Goal: Task Accomplishment & Management: Use online tool/utility

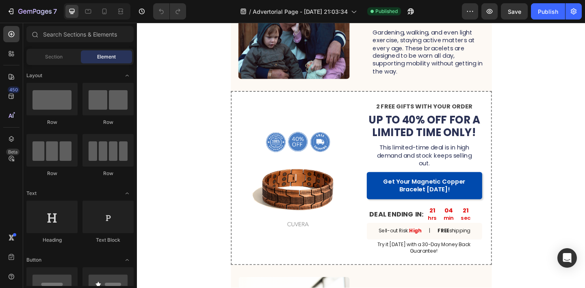
scroll to position [1198, 0]
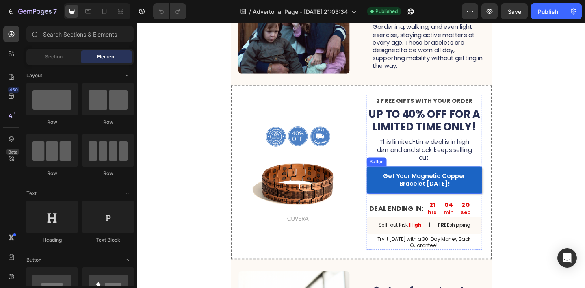
click at [503, 201] on link "Get Your Magnetic Copper Bracelet [DATE]!" at bounding box center [448, 194] width 125 height 30
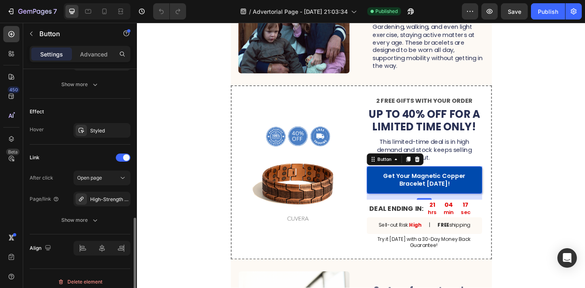
scroll to position [404, 0]
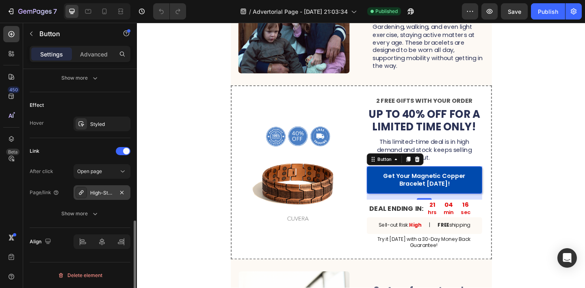
click at [108, 197] on div "High-Strength Magnetic Copper Bracelet" at bounding box center [101, 192] width 57 height 15
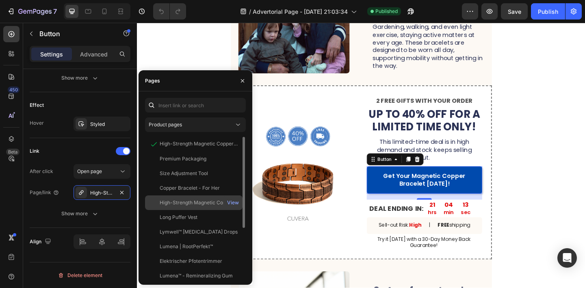
click at [191, 202] on div "High-Strength Magnetic Copper Bracelet" at bounding box center [199, 202] width 78 height 7
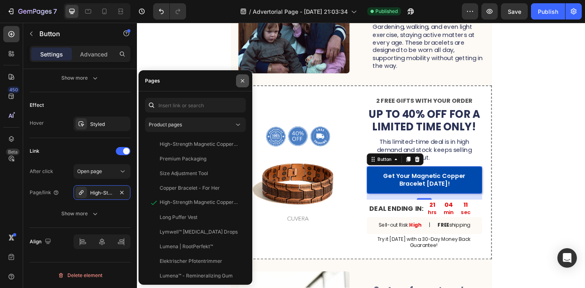
click at [240, 82] on icon "button" at bounding box center [242, 81] width 6 height 6
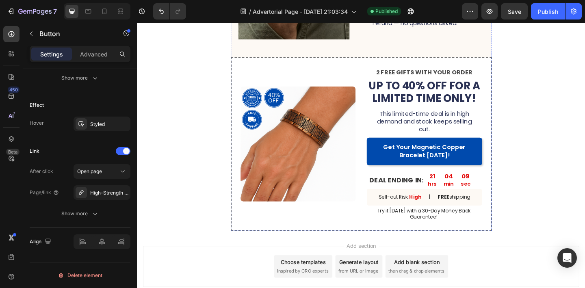
scroll to position [2192, 0]
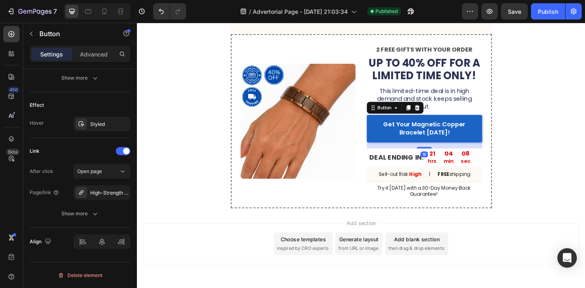
click at [393, 139] on link "Get Your Magnetic Copper Bracelet [DATE]!" at bounding box center [448, 138] width 125 height 30
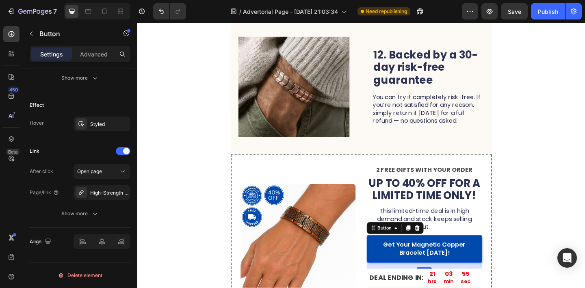
scroll to position [2071, 0]
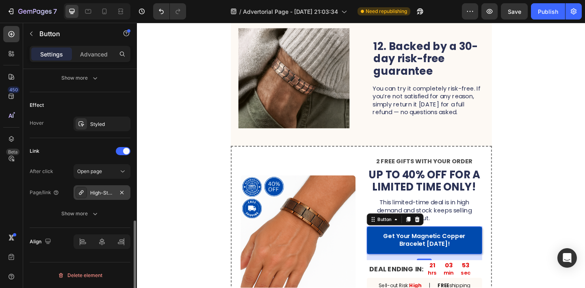
click at [111, 190] on div "High-Strength Magnetic Copper Bracelet" at bounding box center [102, 192] width 24 height 7
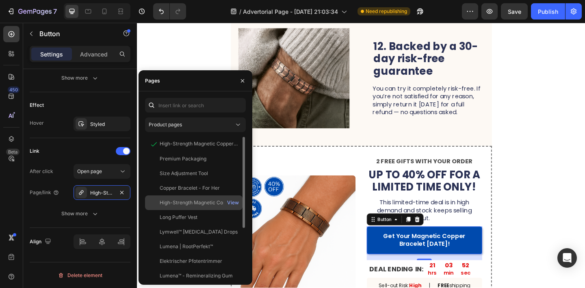
click at [182, 205] on div "High-Strength Magnetic Copper Bracelet" at bounding box center [199, 202] width 78 height 7
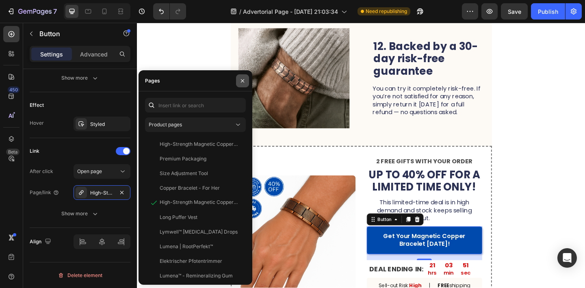
click at [245, 74] on button "button" at bounding box center [242, 80] width 13 height 13
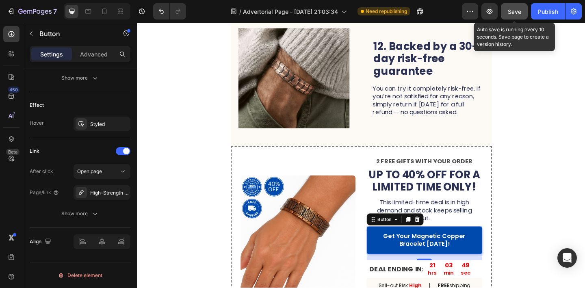
click at [503, 11] on button "Save" at bounding box center [514, 11] width 27 height 16
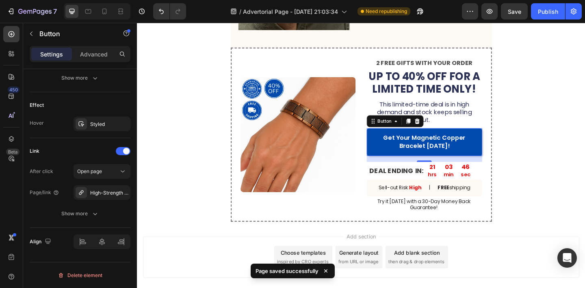
scroll to position [2178, 0]
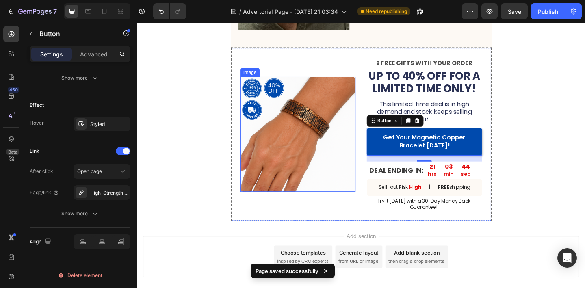
click at [326, 148] on img at bounding box center [311, 144] width 125 height 125
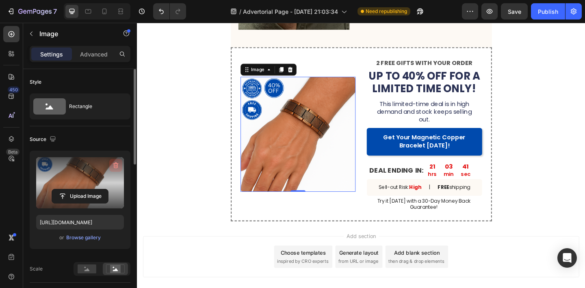
click at [115, 162] on icon "button" at bounding box center [116, 165] width 8 height 8
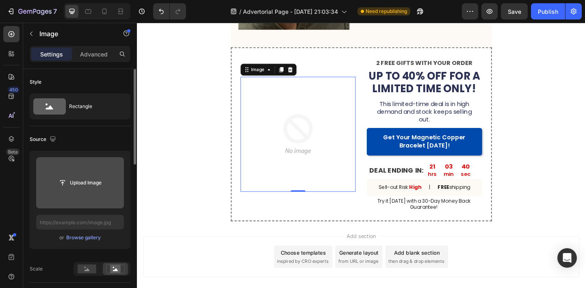
click at [69, 186] on input "file" at bounding box center [80, 183] width 56 height 14
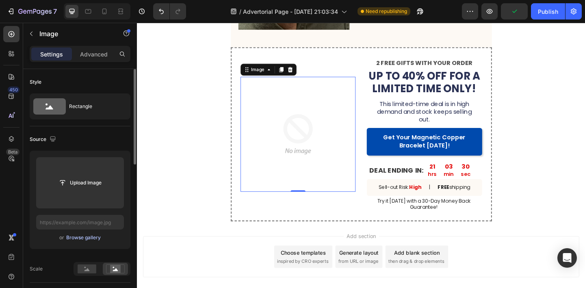
click at [82, 236] on div "Browse gallery" at bounding box center [83, 237] width 35 height 7
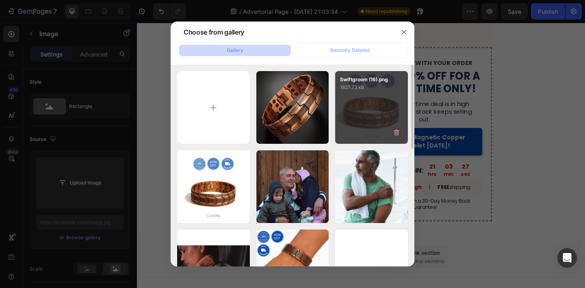
click at [383, 110] on div "Swiftgroom (16).png 1827.73 kb" at bounding box center [371, 107] width 73 height 73
type input "[URL][DOMAIN_NAME]"
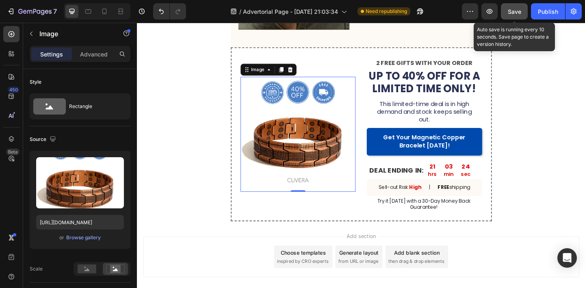
click at [512, 12] on span "Save" at bounding box center [513, 11] width 13 height 7
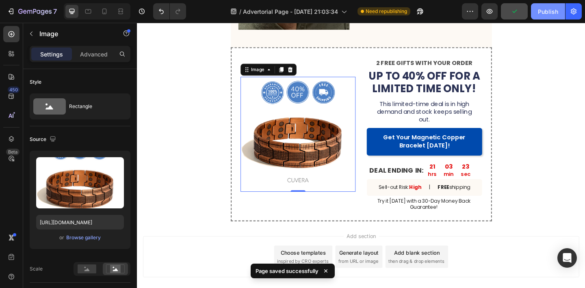
click at [556, 15] on div "Publish" at bounding box center [548, 11] width 20 height 9
